Goal: Obtain resource: Obtain resource

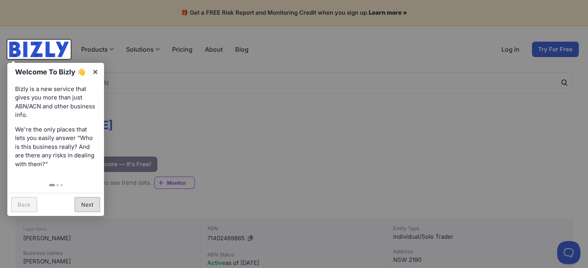
click at [92, 199] on link "Next" at bounding box center [87, 204] width 25 height 15
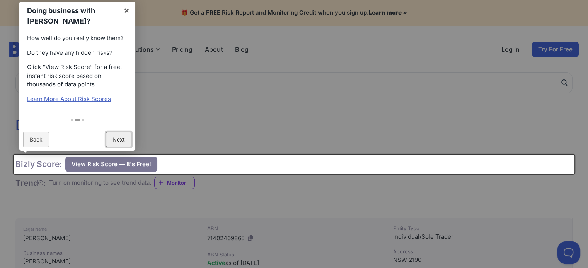
click at [119, 139] on link "Next" at bounding box center [118, 139] width 25 height 15
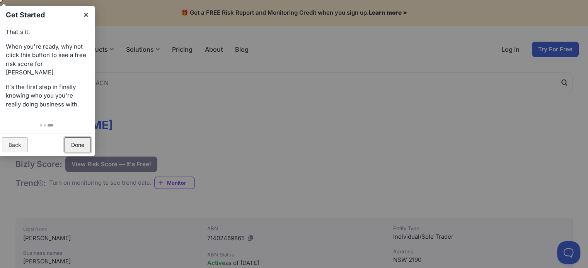
click at [79, 140] on link "Done" at bounding box center [78, 145] width 26 height 15
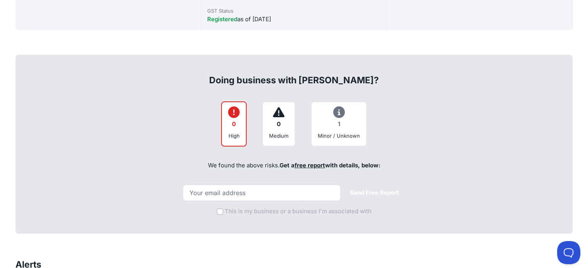
scroll to position [270, 0]
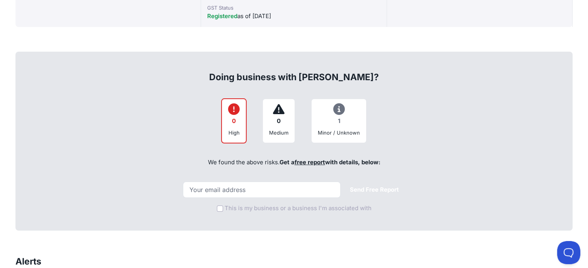
click at [307, 160] on link "free report" at bounding box center [309, 162] width 31 height 7
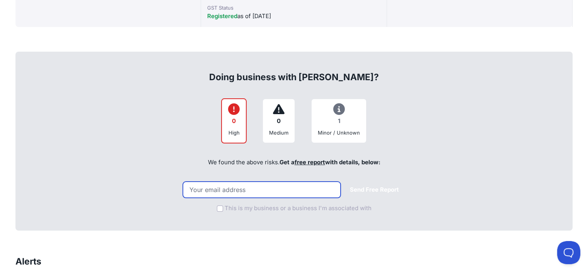
click at [221, 191] on input "email" at bounding box center [262, 190] width 158 height 16
type input "[EMAIL_ADDRESS][DOMAIN_NAME]"
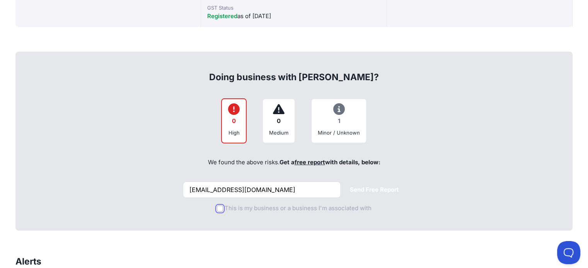
click at [223, 207] on input "This is my business or a business I'm associated with" at bounding box center [220, 209] width 6 height 6
checkbox input "true"
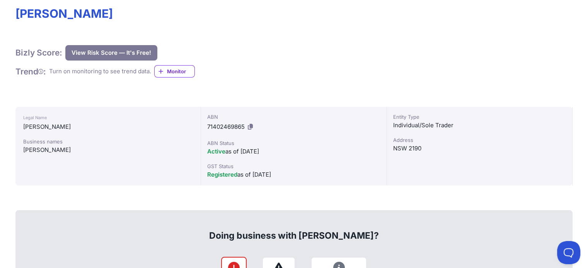
scroll to position [116, 0]
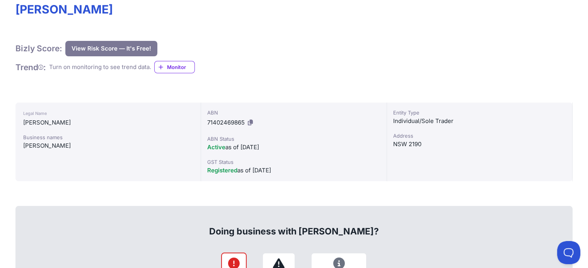
click at [181, 66] on span "Monitor" at bounding box center [180, 67] width 27 height 8
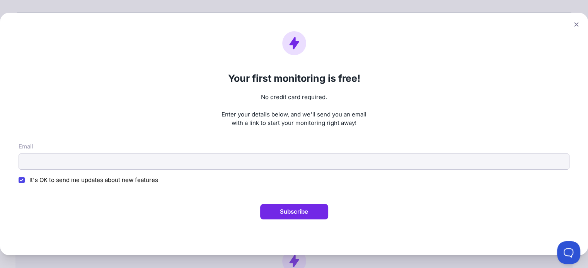
scroll to position [309, 0]
click at [115, 161] on input "Email" at bounding box center [294, 162] width 550 height 16
type input "[EMAIL_ADDRESS][DOMAIN_NAME]"
click at [297, 212] on button "Subscribe" at bounding box center [294, 211] width 68 height 15
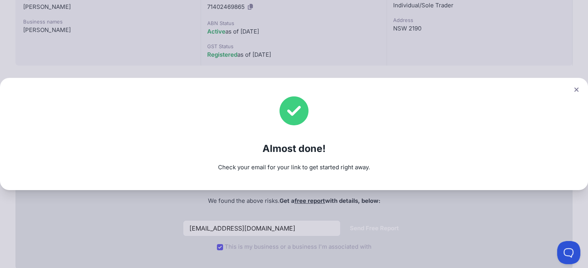
scroll to position [77, 0]
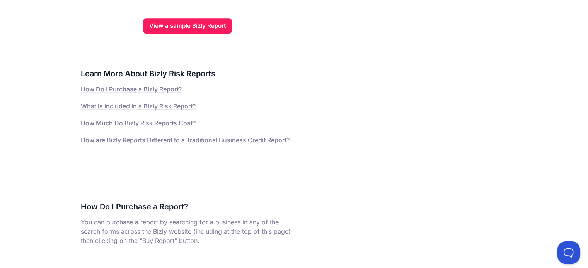
scroll to position [386, 0]
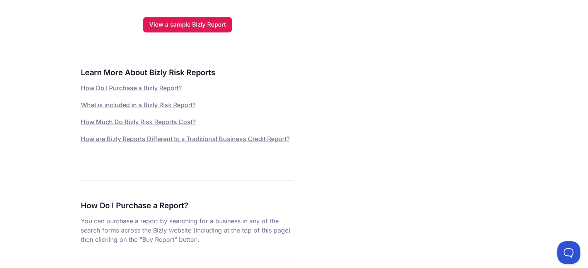
click at [197, 27] on link "View a sample Bizly Report" at bounding box center [187, 24] width 89 height 15
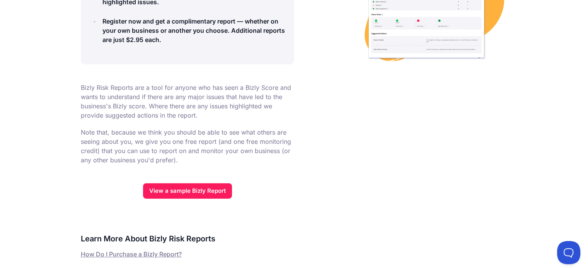
scroll to position [155, 0]
